Goal: Communication & Community: Answer question/provide support

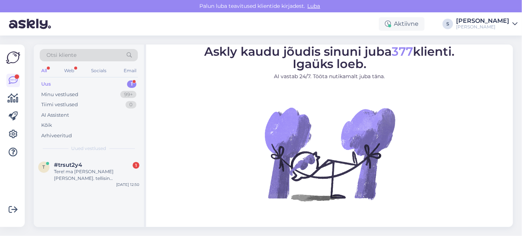
click at [51, 85] on div "Uus 1" at bounding box center [89, 84] width 98 height 10
click at [89, 177] on div "Tere! ma [PERSON_NAME] [PERSON_NAME]. tellisin [PERSON_NAME] [PERSON_NAME] [PER…" at bounding box center [96, 175] width 85 height 13
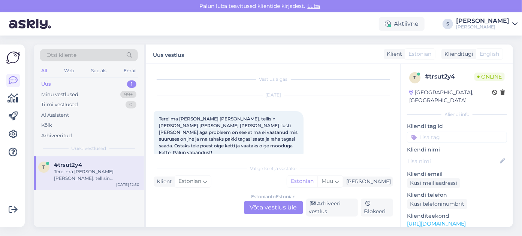
scroll to position [8, 0]
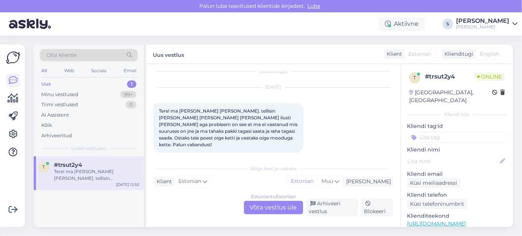
click at [258, 209] on div "Estonian to Estonian Võta vestlus üle" at bounding box center [273, 207] width 59 height 13
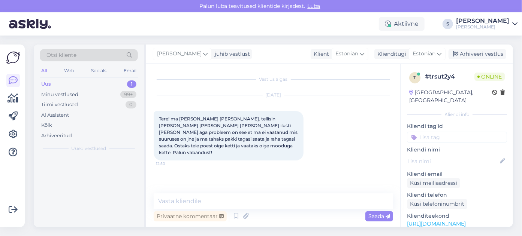
scroll to position [0, 0]
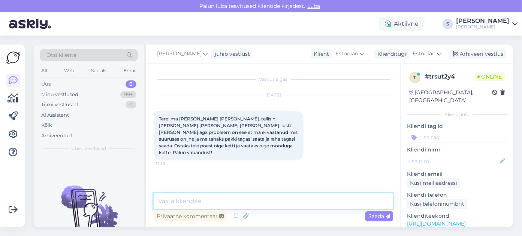
click at [172, 202] on textarea at bounding box center [273, 202] width 239 height 16
type textarea "Tere!"
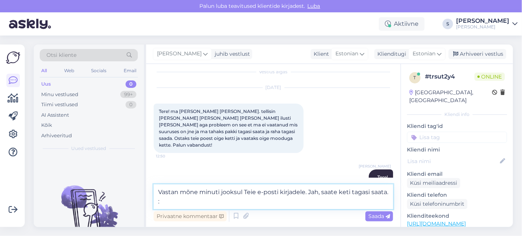
type textarea "Vastan mõne minuti jooksul Teie e-posti kirjadele. Jah, saate keti tagasi saata…"
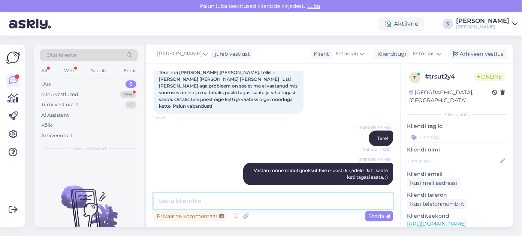
scroll to position [85, 0]
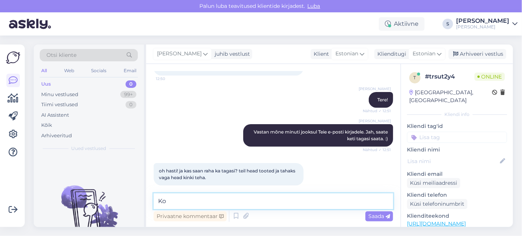
type textarea "K"
type textarea "Vormistan Teile hetkel e-posti kirja. Mõne minuti pärast saate sealt info."
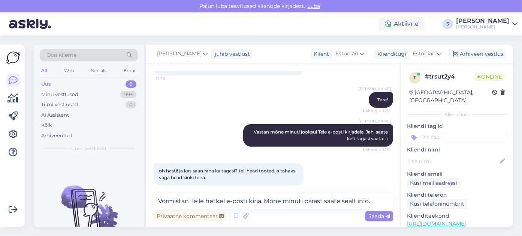
drag, startPoint x: 381, startPoint y: 217, endPoint x: 377, endPoint y: 218, distance: 5.0
click at [381, 217] on span "Saada" at bounding box center [379, 216] width 22 height 7
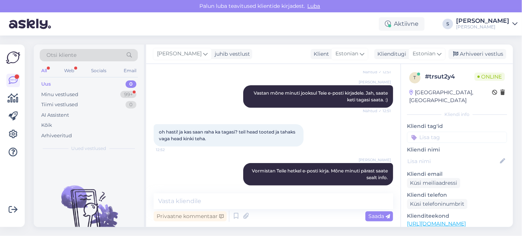
scroll to position [156, 0]
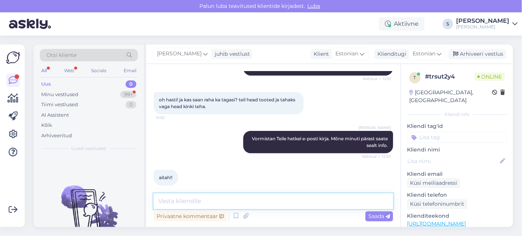
drag, startPoint x: 166, startPoint y: 202, endPoint x: 171, endPoint y: 202, distance: 5.6
click at [166, 202] on textarea at bounding box center [273, 202] width 239 height 16
type textarea "Kena päeva!"
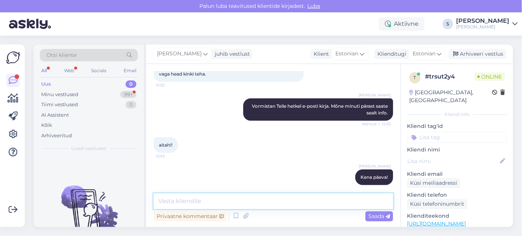
scroll to position [221, 0]
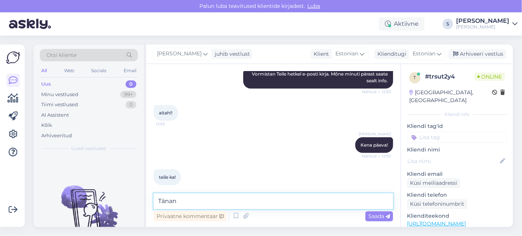
type textarea "Tänan!"
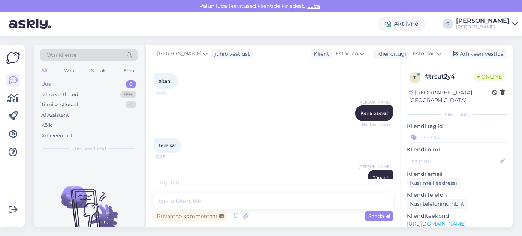
scroll to position [285, 0]
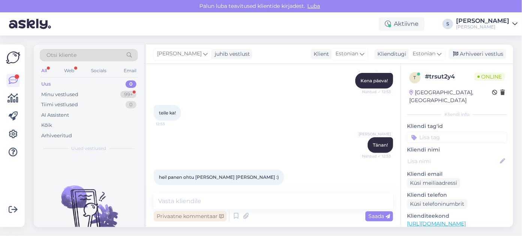
click at [191, 217] on div "Privaatne kommentaar" at bounding box center [190, 217] width 73 height 10
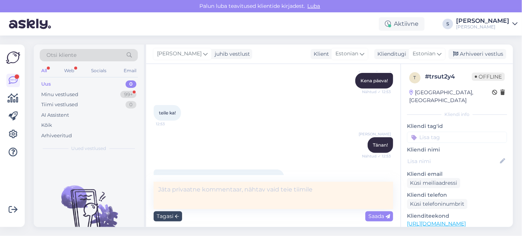
click at [168, 215] on div "Tagasi" at bounding box center [168, 217] width 28 height 10
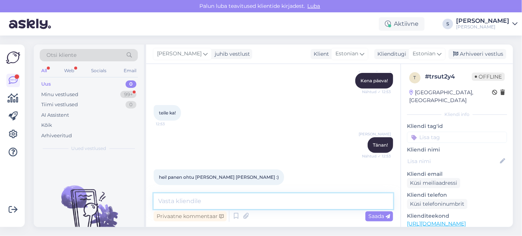
click at [171, 200] on textarea at bounding box center [273, 202] width 239 height 16
type textarea "Selge, meieni jõuab see ilmselt uue nädala alguses."
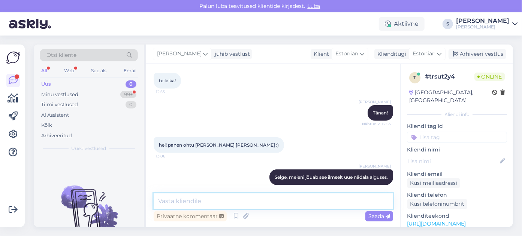
scroll to position [350, 0]
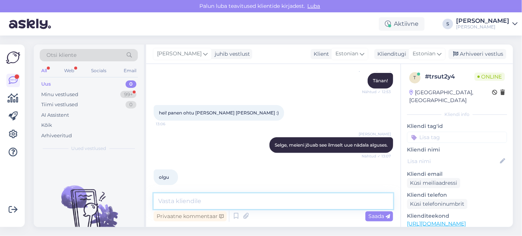
click at [158, 201] on textarea at bounding box center [273, 202] width 239 height 16
type textarea "Jääme ootama!"
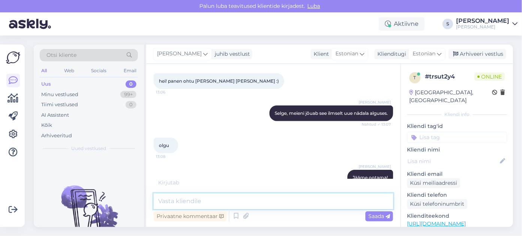
scroll to position [414, 0]
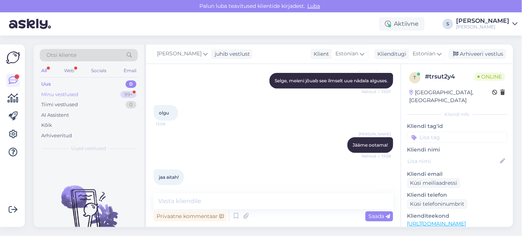
click at [57, 92] on div "Minu vestlused" at bounding box center [59, 94] width 37 height 7
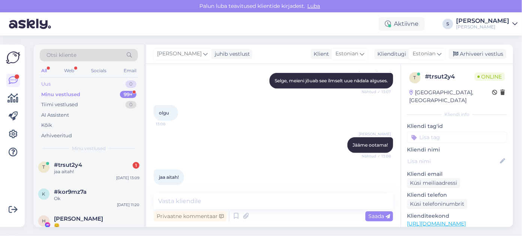
click at [45, 82] on div "Uus" at bounding box center [45, 84] width 9 height 7
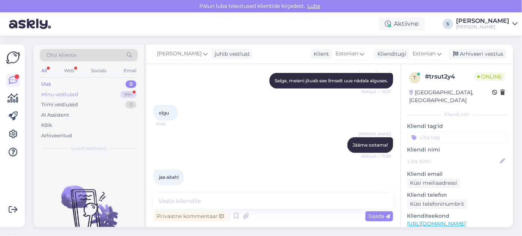
click at [67, 95] on div "Minu vestlused" at bounding box center [59, 94] width 37 height 7
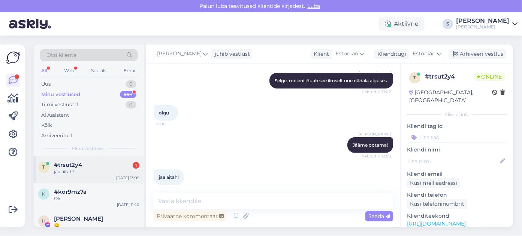
click at [58, 164] on span "#trsut2y4" at bounding box center [68, 165] width 28 height 7
